Goal: Communication & Community: Answer question/provide support

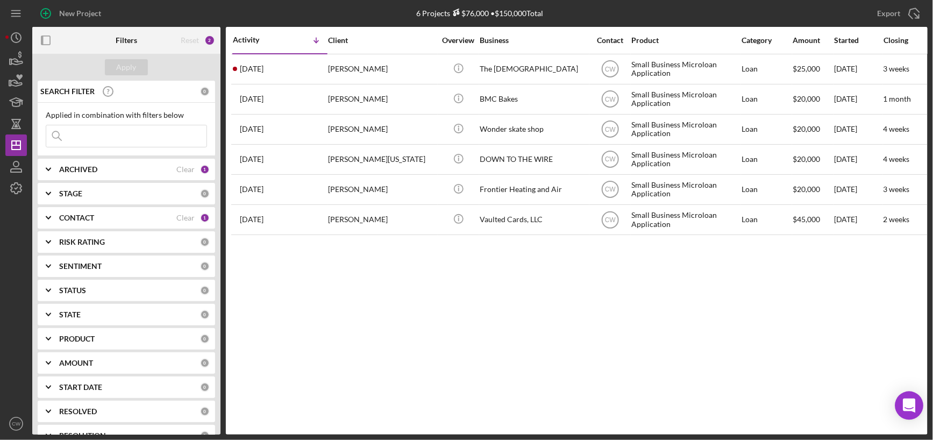
click at [906, 403] on icon "Open Intercom Messenger" at bounding box center [908, 405] width 12 height 14
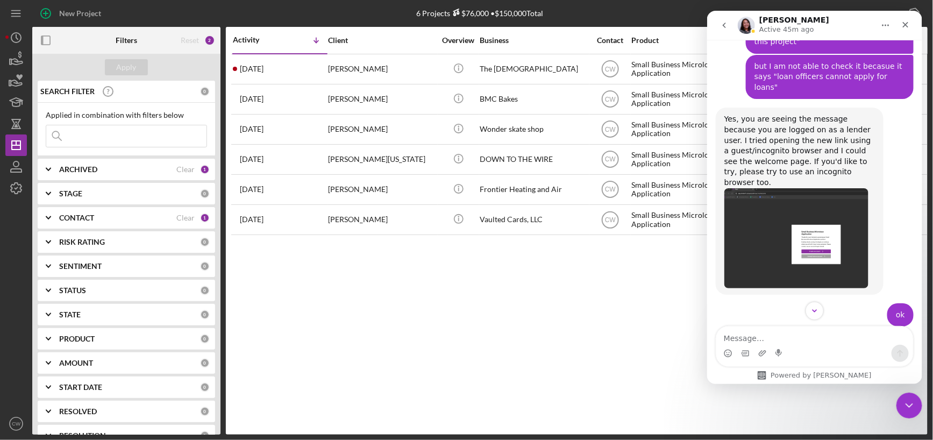
scroll to position [1284, 0]
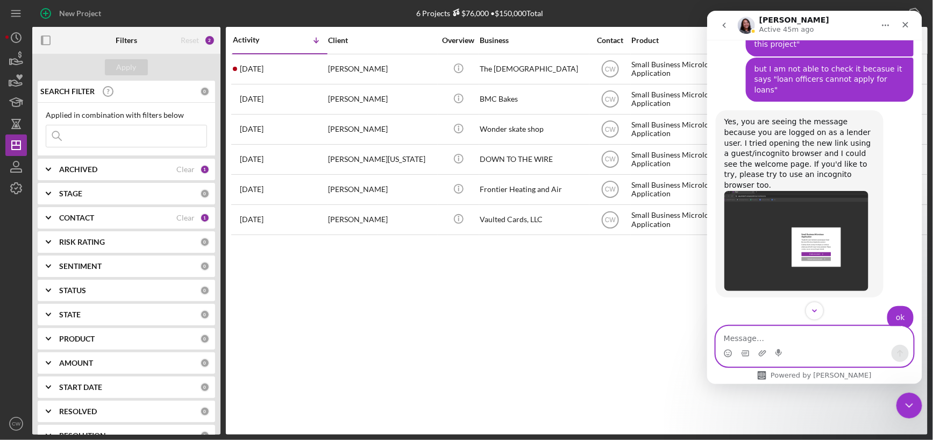
click at [772, 334] on textarea "Message…" at bounding box center [813, 335] width 197 height 18
type textarea "I believe it is working"
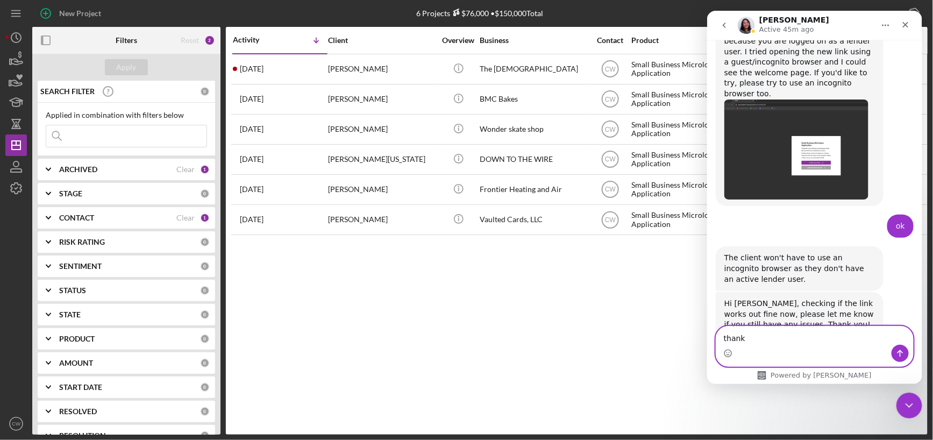
type textarea "thanks"
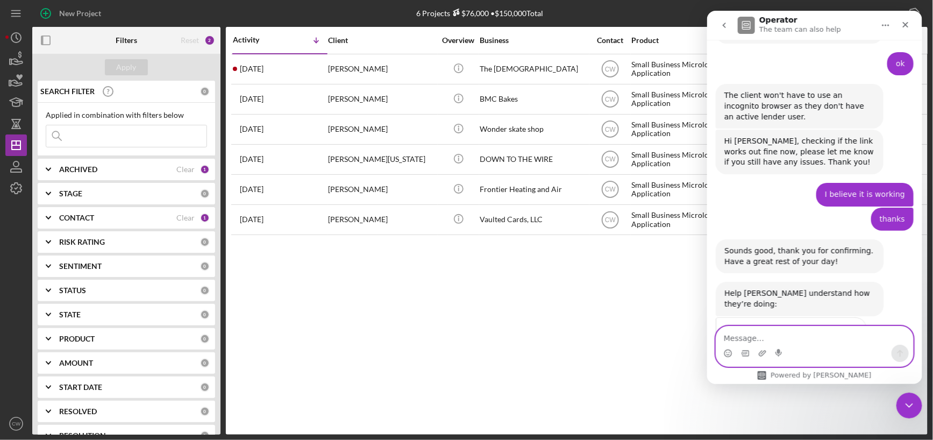
scroll to position [1538, 0]
